Goal: Complete application form: Complete application form

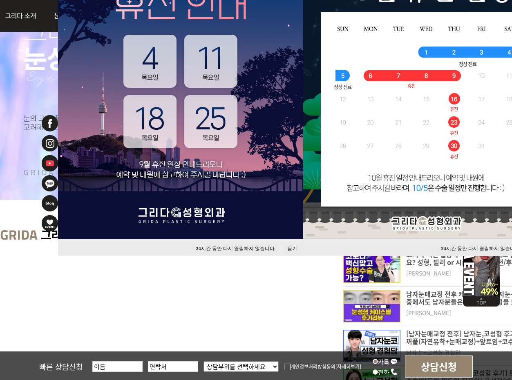
scroll to position [123, 0]
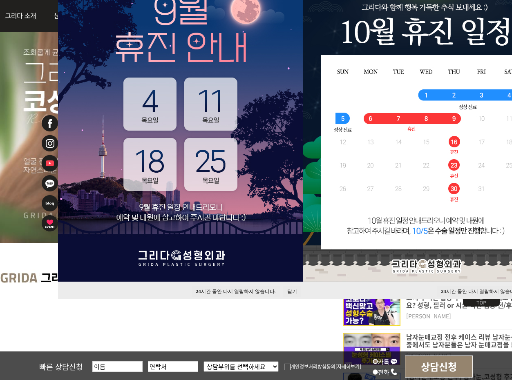
click at [291, 293] on button "닫기" at bounding box center [292, 291] width 18 height 11
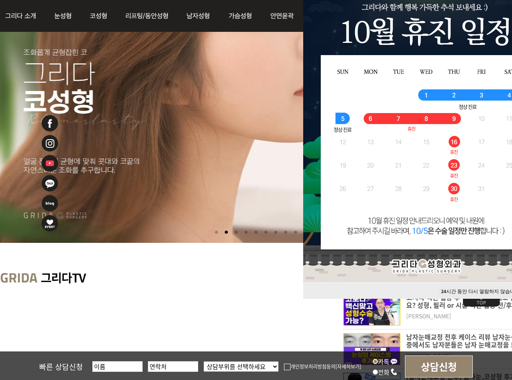
click at [500, 290] on button "24 시간 동안 다시 열람하지 않습니다." at bounding box center [481, 291] width 88 height 11
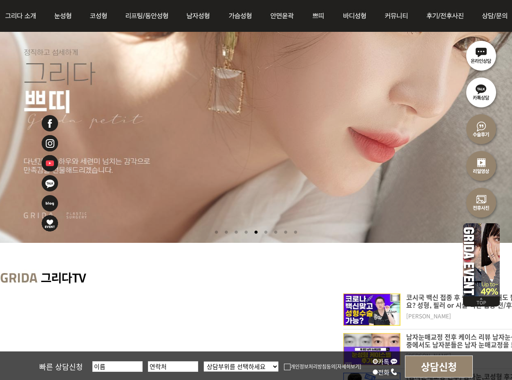
click at [101, 369] on input "text" at bounding box center [117, 367] width 50 height 11
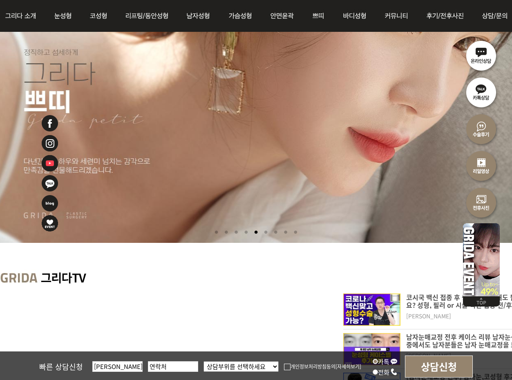
type input "[PERSON_NAME]"
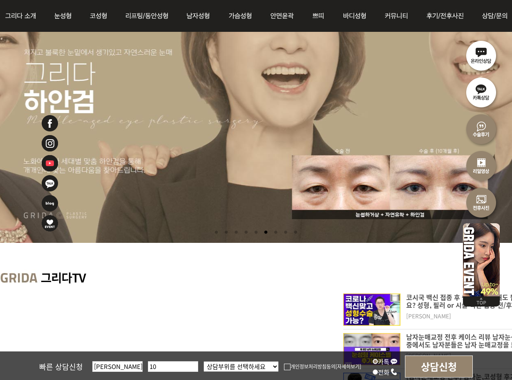
type input "1"
type input "01055580626"
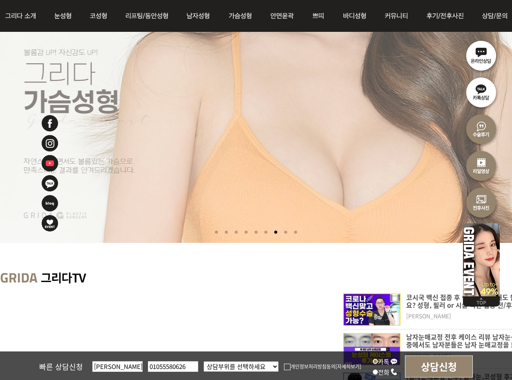
click at [235, 365] on select "상담부위를 선택하세요 눈 코 동안/리프팅 가슴성형 안면윤곽 피부/쁘띠 바디성형" at bounding box center [240, 367] width 75 height 11
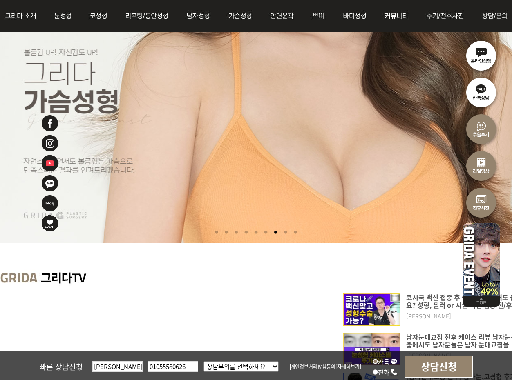
select select "가슴성형"
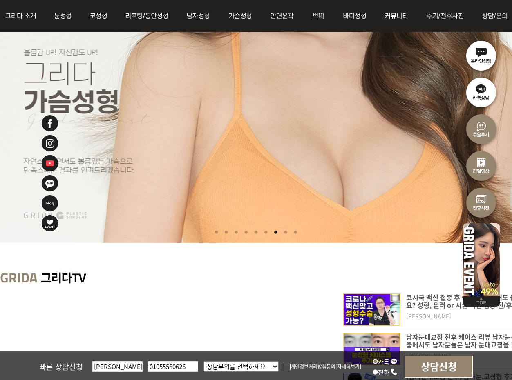
click at [203, 362] on select "상담부위를 선택하세요 눈 코 동안/리프팅 가슴성형 안면윤곽 피부/쁘띠 바디성형" at bounding box center [240, 367] width 75 height 11
click at [284, 369] on img at bounding box center [287, 367] width 7 height 7
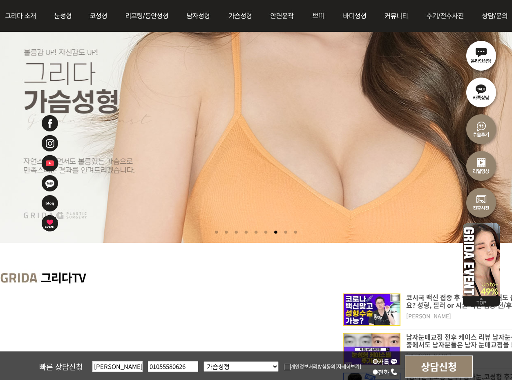
click at [0, 0] on input "개인정보처리방침동의" at bounding box center [0, 0] width 0 height 0
drag, startPoint x: 434, startPoint y: 377, endPoint x: 331, endPoint y: 57, distance: 336.0
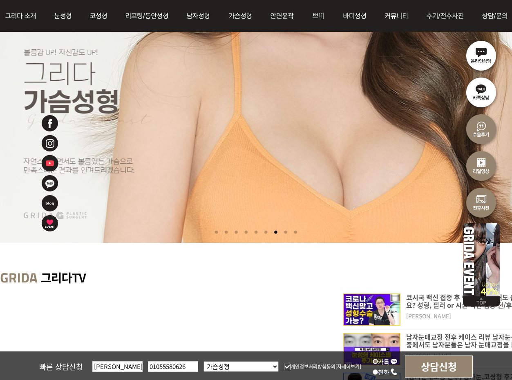
click at [434, 377] on input "상담신청" at bounding box center [439, 367] width 68 height 22
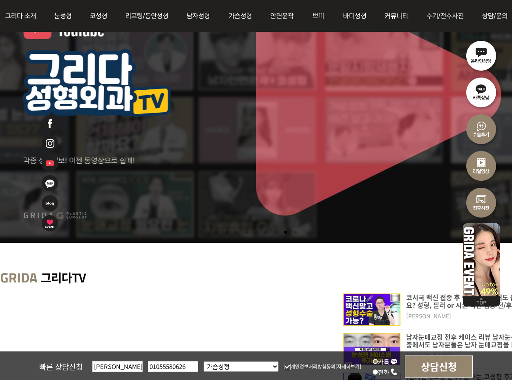
click at [422, 371] on input "상담신청" at bounding box center [439, 367] width 68 height 22
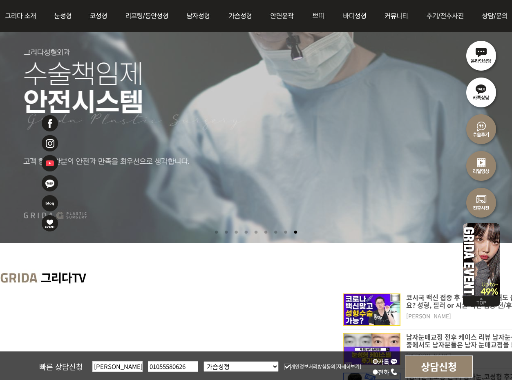
drag, startPoint x: 187, startPoint y: 367, endPoint x: 62, endPoint y: 368, distance: 125.0
click at [62, 368] on div "빠른 상담신청 김유나 01055580626 상담부위를 선택하세요 눈 코 동안/리프팅 가슴성형 안면윤곽 피부/쁘띠 바디성형 개인정보처리방침동의 …" at bounding box center [256, 366] width 512 height 29
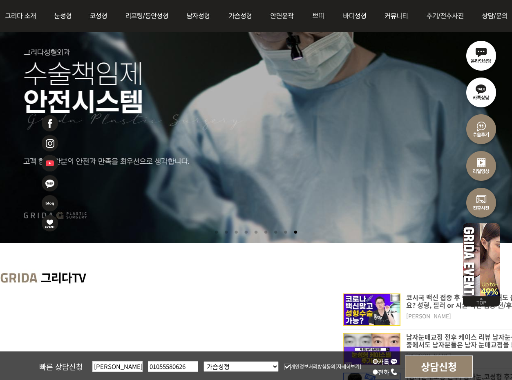
click at [437, 364] on input "상담신청" at bounding box center [439, 367] width 68 height 22
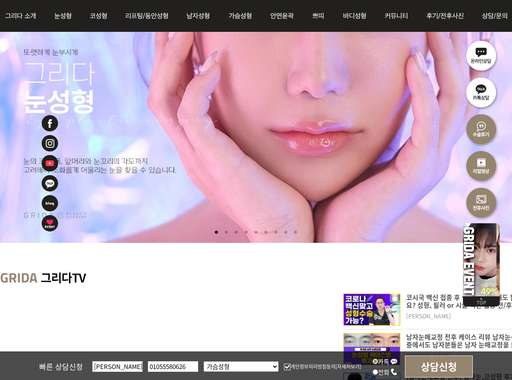
drag, startPoint x: 156, startPoint y: 367, endPoint x: 116, endPoint y: 367, distance: 39.6
click at [116, 367] on div "빠른 상담신청 김유나 01055580626 상담부위를 선택하세요 눈 코 동안/리프팅 가슴성형 안면윤곽 피부/쁘띠 바디성형 개인정보처리방침동의 …" at bounding box center [256, 366] width 512 height 29
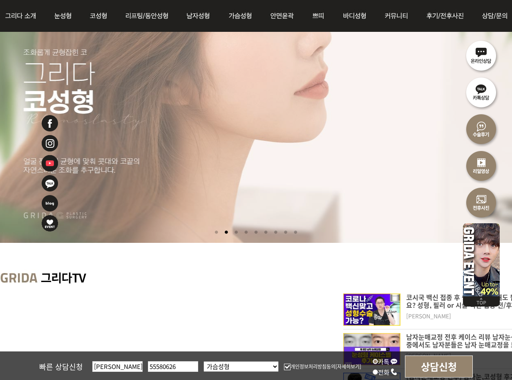
click at [457, 375] on input "상담신청" at bounding box center [439, 367] width 68 height 22
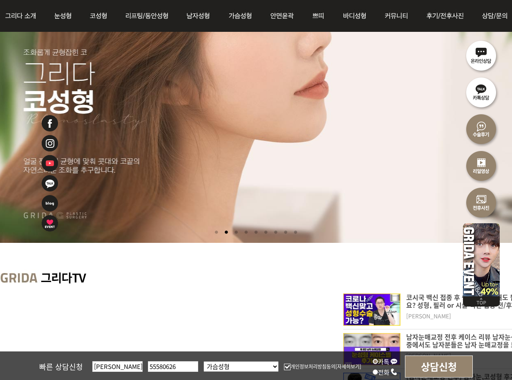
drag, startPoint x: 192, startPoint y: 369, endPoint x: 13, endPoint y: 370, distance: 179.3
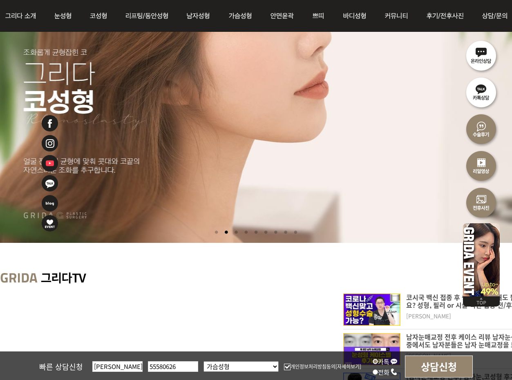
click at [13, 370] on div "빠른 상담신청 김유나 55580626 상담부위를 선택하세요 눈 코 동안/리프팅 가슴성형 안면윤곽 피부/쁘띠 바디성형 개인정보처리방침동의 [자세…" at bounding box center [256, 366] width 512 height 29
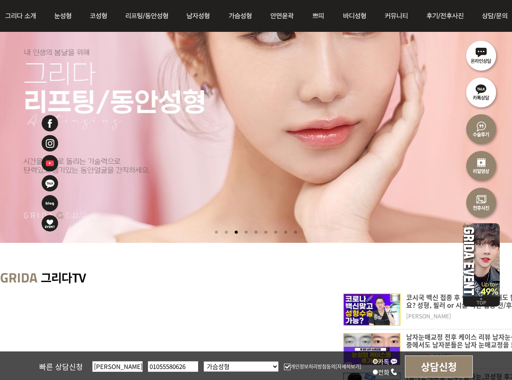
type input "01055580626"
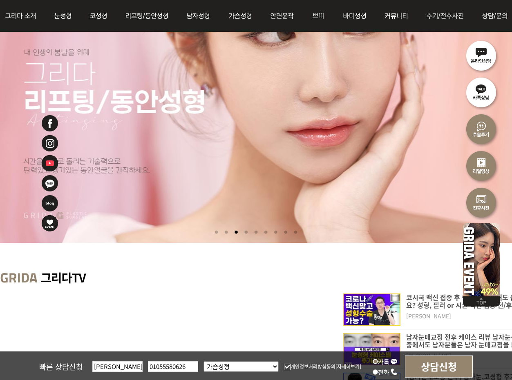
click at [420, 363] on input "상담신청" at bounding box center [439, 367] width 68 height 22
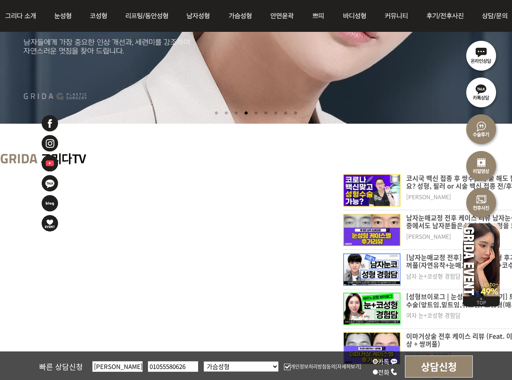
scroll to position [245, 0]
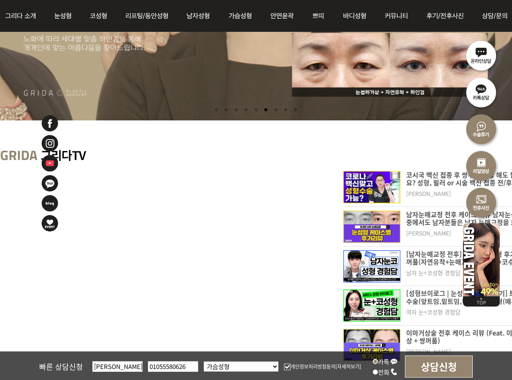
click at [373, 373] on input "전화" at bounding box center [375, 372] width 5 height 5
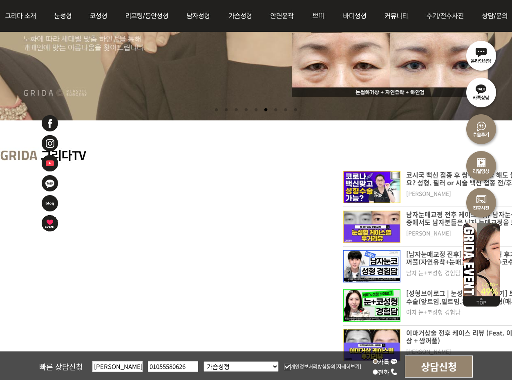
radio input "true"
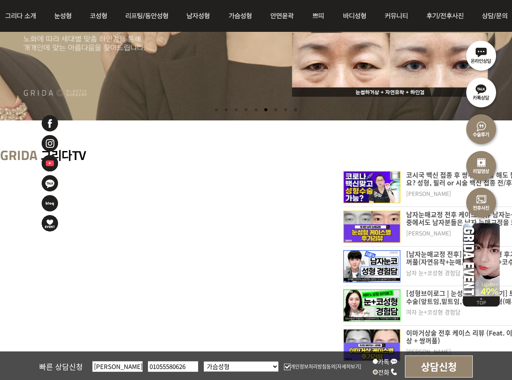
click at [438, 373] on input "상담신청" at bounding box center [439, 367] width 68 height 22
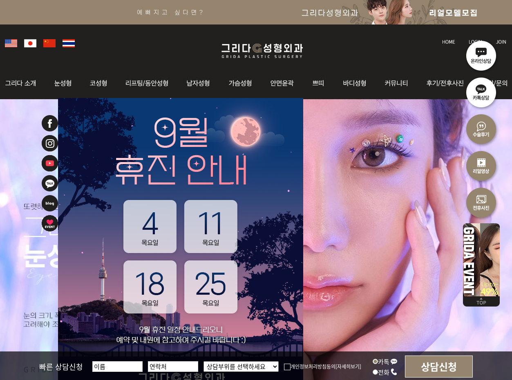
click at [446, 17] on img at bounding box center [388, 12] width 777 height 25
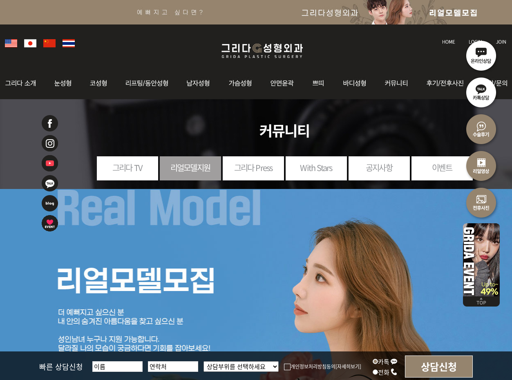
click at [419, 168] on link "이벤트" at bounding box center [441, 167] width 61 height 22
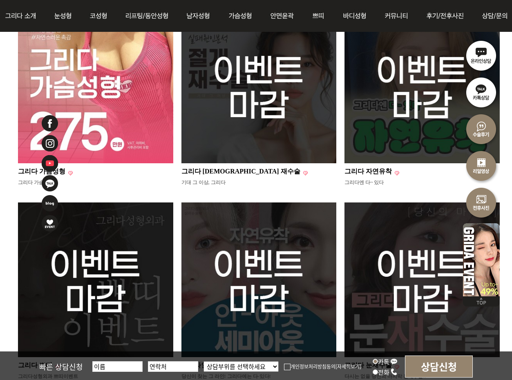
scroll to position [123, 0]
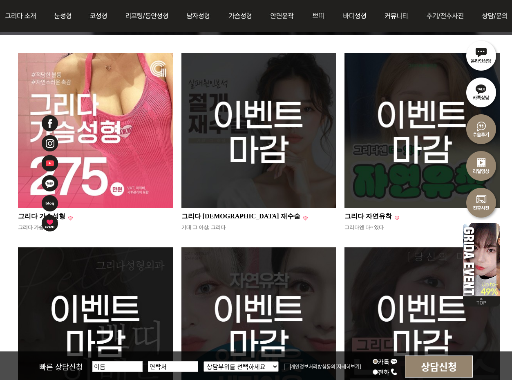
click at [119, 137] on img at bounding box center [95, 130] width 155 height 155
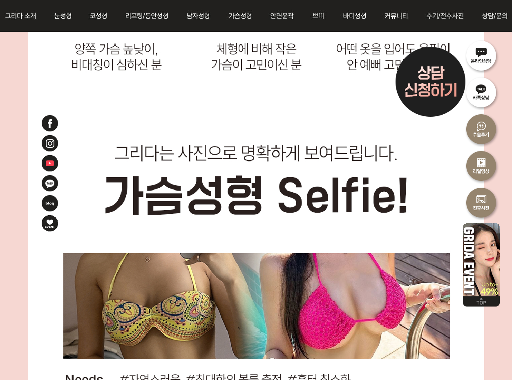
scroll to position [1838, 0]
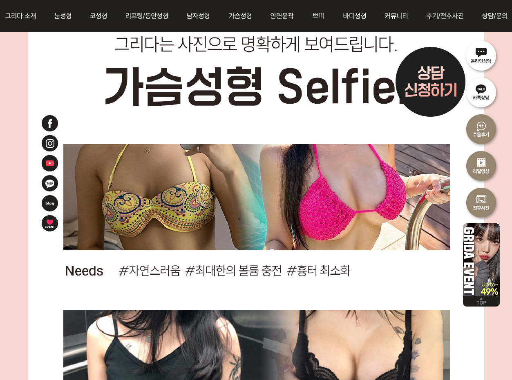
click at [437, 66] on img at bounding box center [430, 82] width 82 height 82
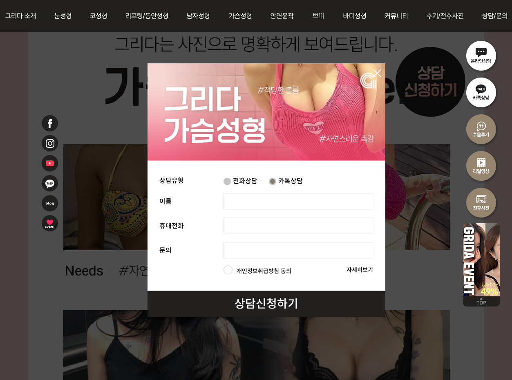
click at [249, 206] on input "text" at bounding box center [298, 201] width 150 height 16
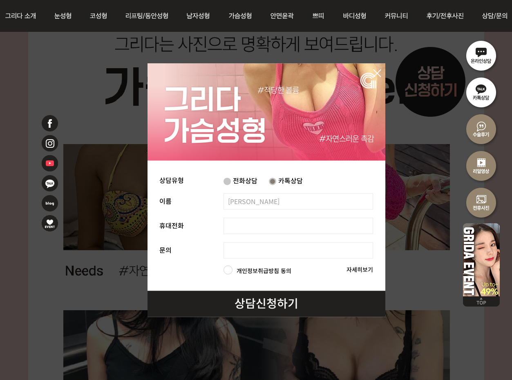
type input "[PERSON_NAME]"
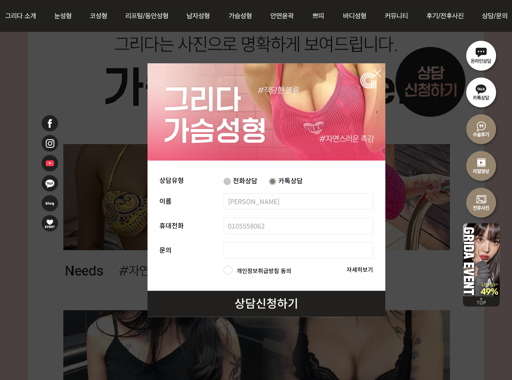
type input "0105558062"
click at [255, 250] on input "text" at bounding box center [298, 250] width 150 height 16
type input "r"
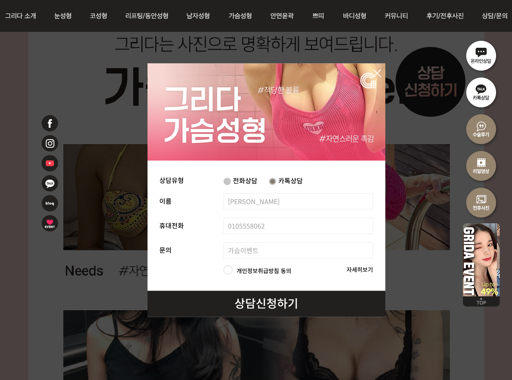
type input "가슴이벤트"
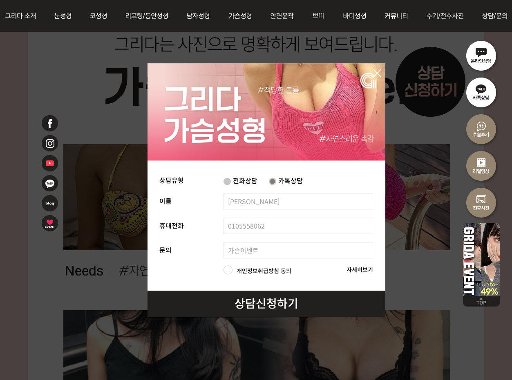
click at [237, 270] on label "개인정보취급방침 동의" at bounding box center [264, 270] width 55 height 8
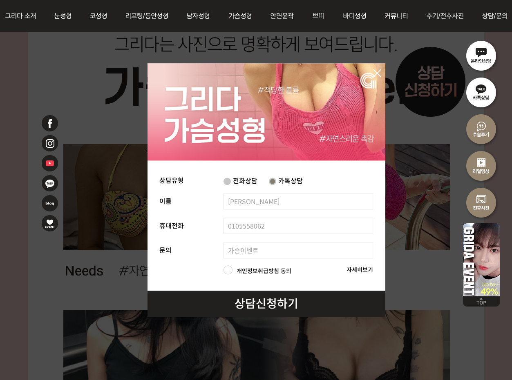
click at [236, 267] on input "개인정보취급방침 동의" at bounding box center [236, 266] width 0 height 0
checkbox input "true"
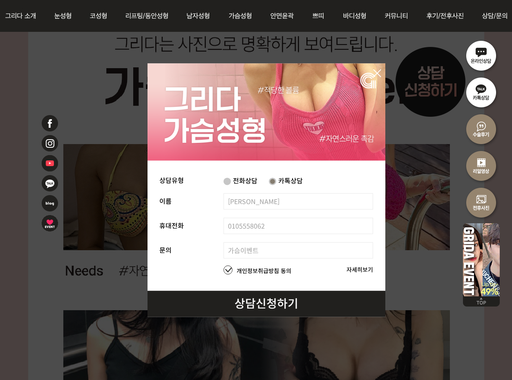
click at [264, 311] on link "상담신청하기" at bounding box center [267, 303] width 64 height 16
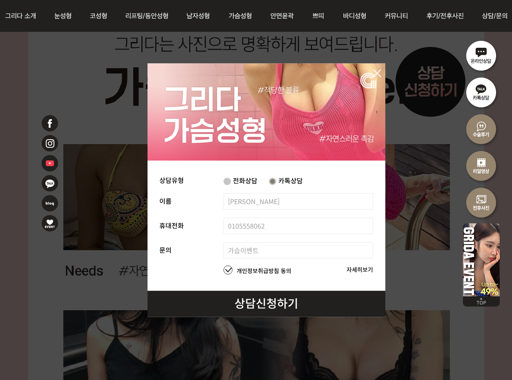
click at [376, 68] on link at bounding box center [377, 72] width 8 height 10
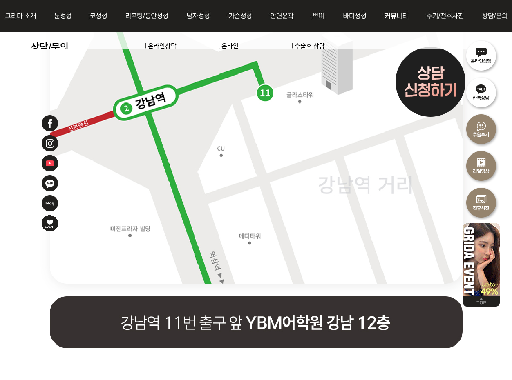
scroll to position [10704, 0]
